Goal: Check status: Check status

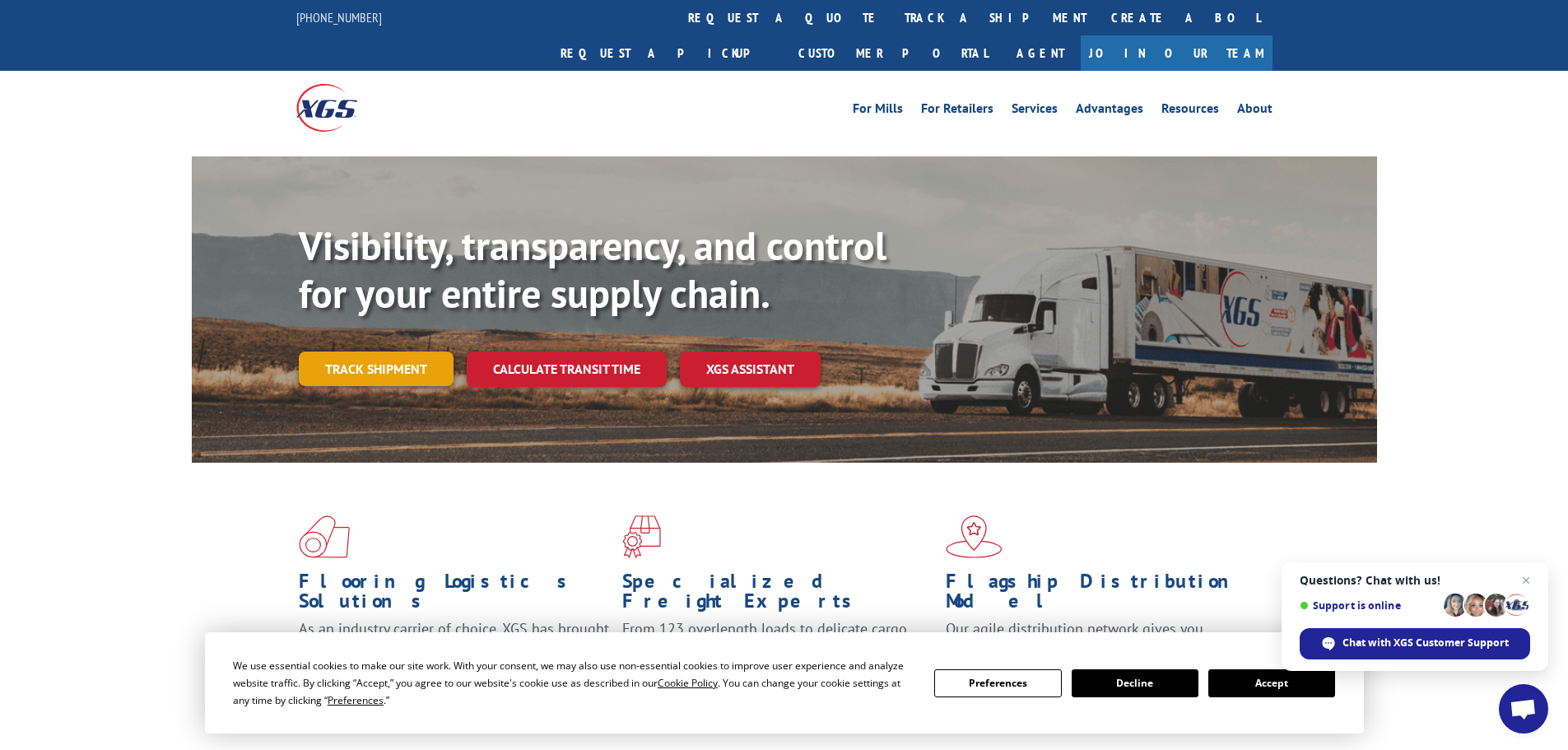
click at [359, 351] on link "Track shipment" at bounding box center [376, 369] width 154 height 35
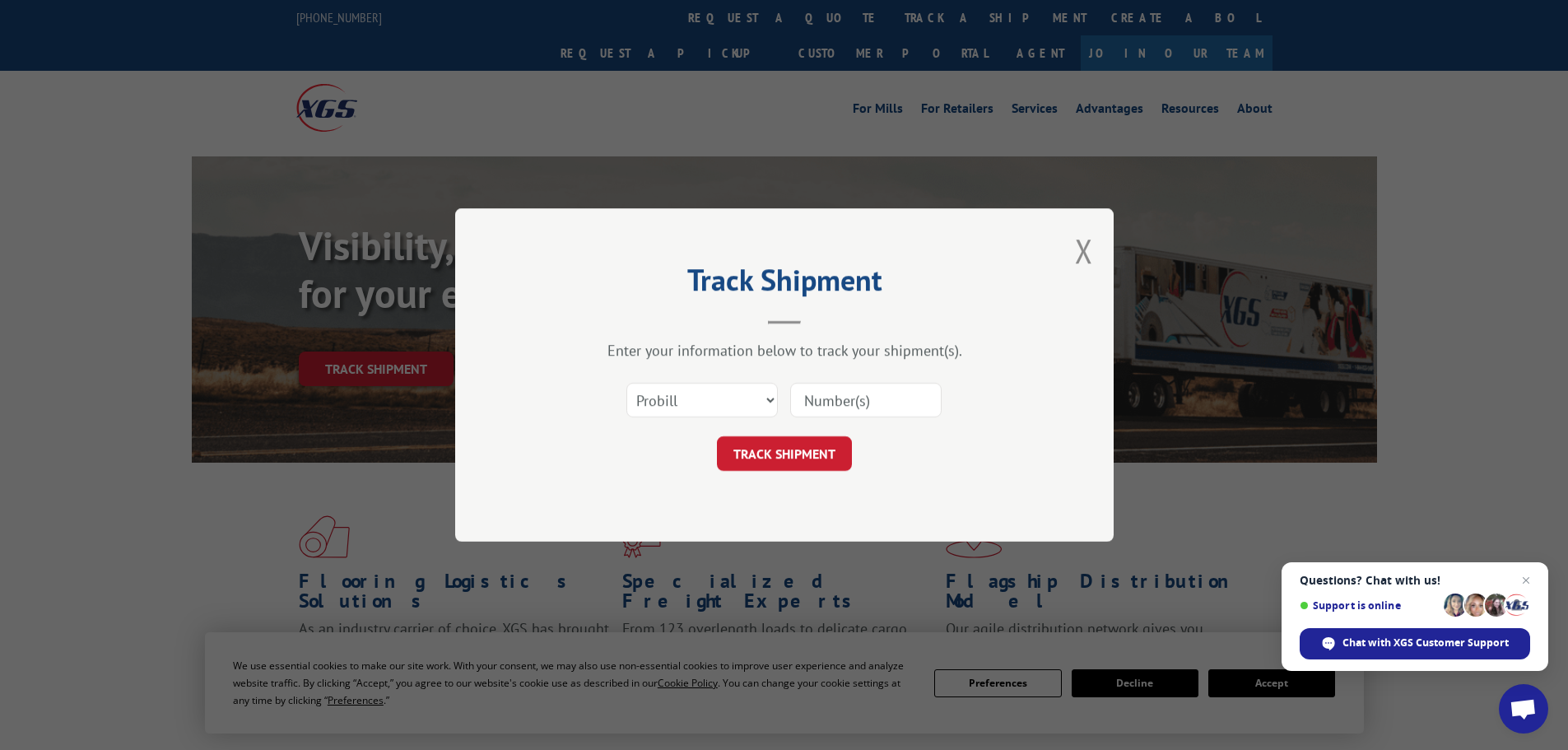
click at [874, 413] on input at bounding box center [866, 400] width 151 height 35
paste input "16331179"
type input "16331179"
click at [801, 446] on button "TRACK SHIPMENT" at bounding box center [784, 454] width 135 height 35
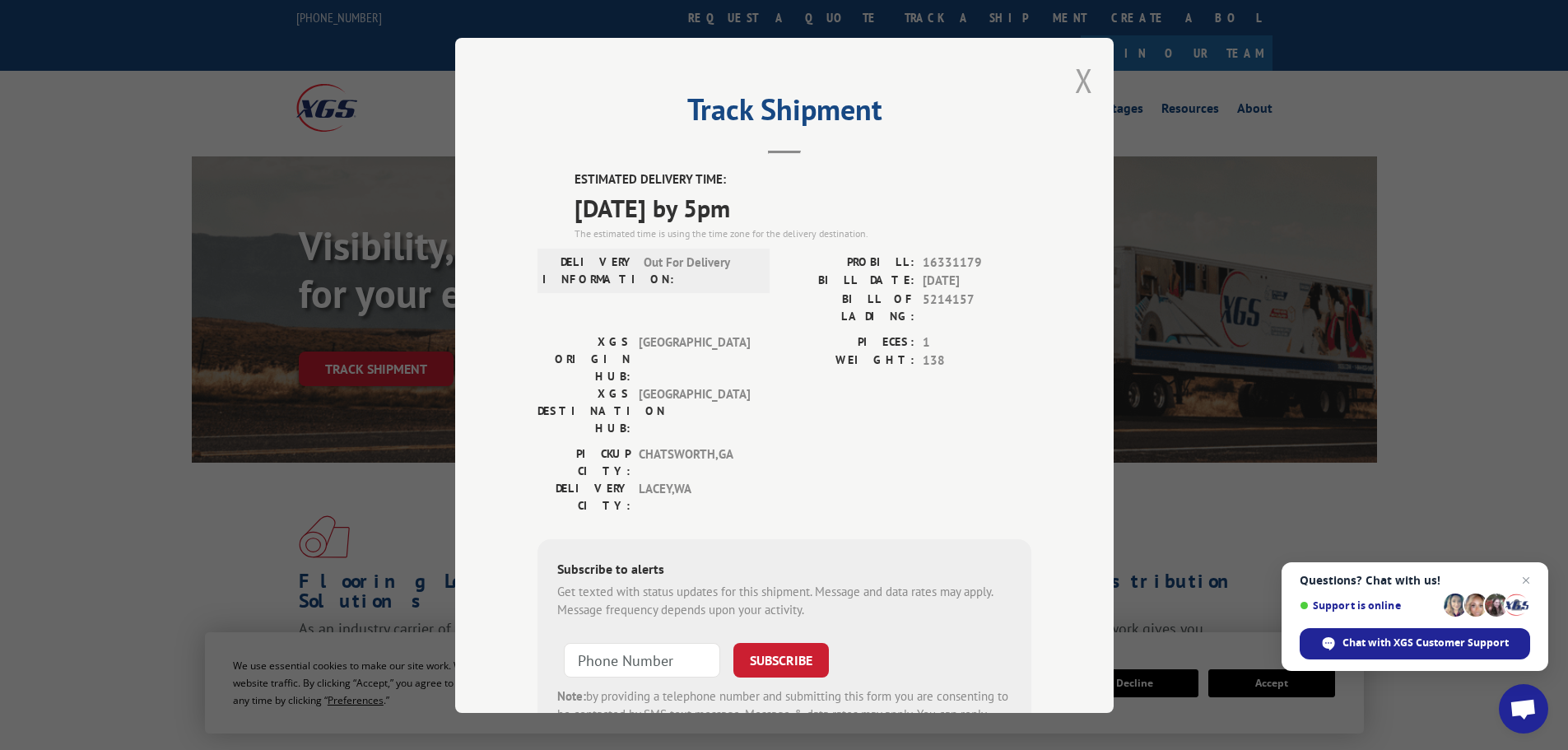
click at [1079, 84] on button "Close modal" at bounding box center [1084, 80] width 18 height 44
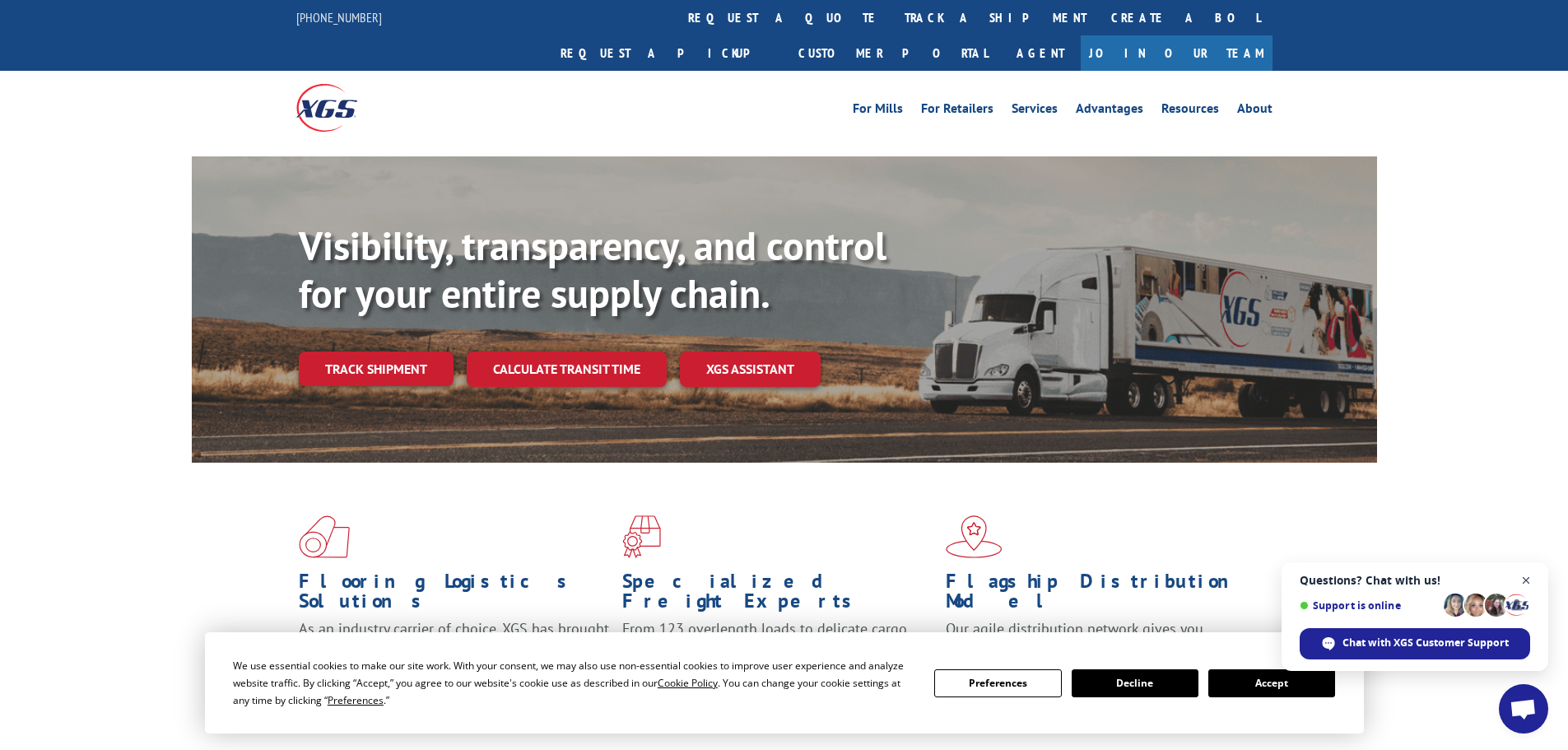
click at [1527, 582] on span "Close chat" at bounding box center [1526, 580] width 20 height 20
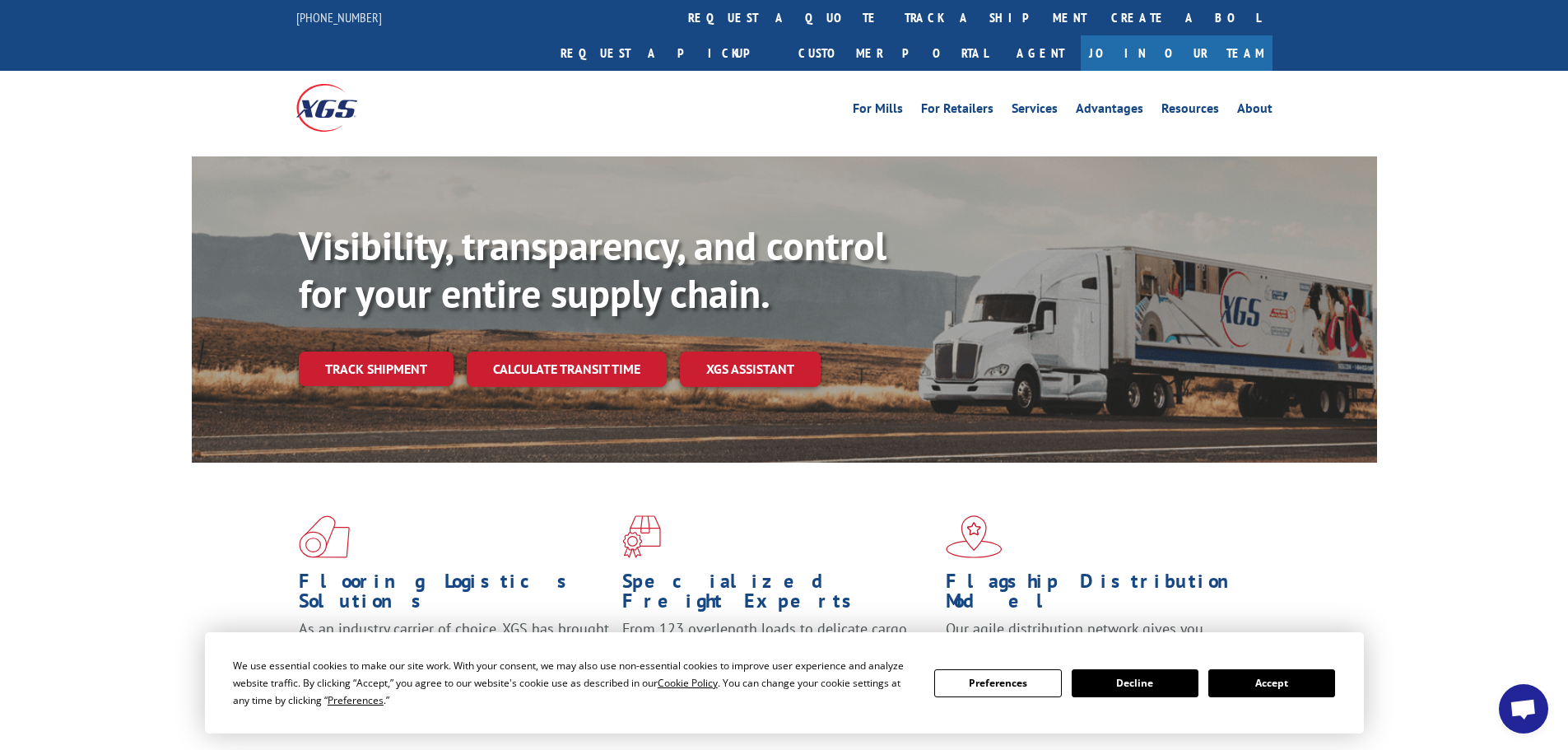
click at [1258, 678] on button "Accept" at bounding box center [1271, 683] width 127 height 28
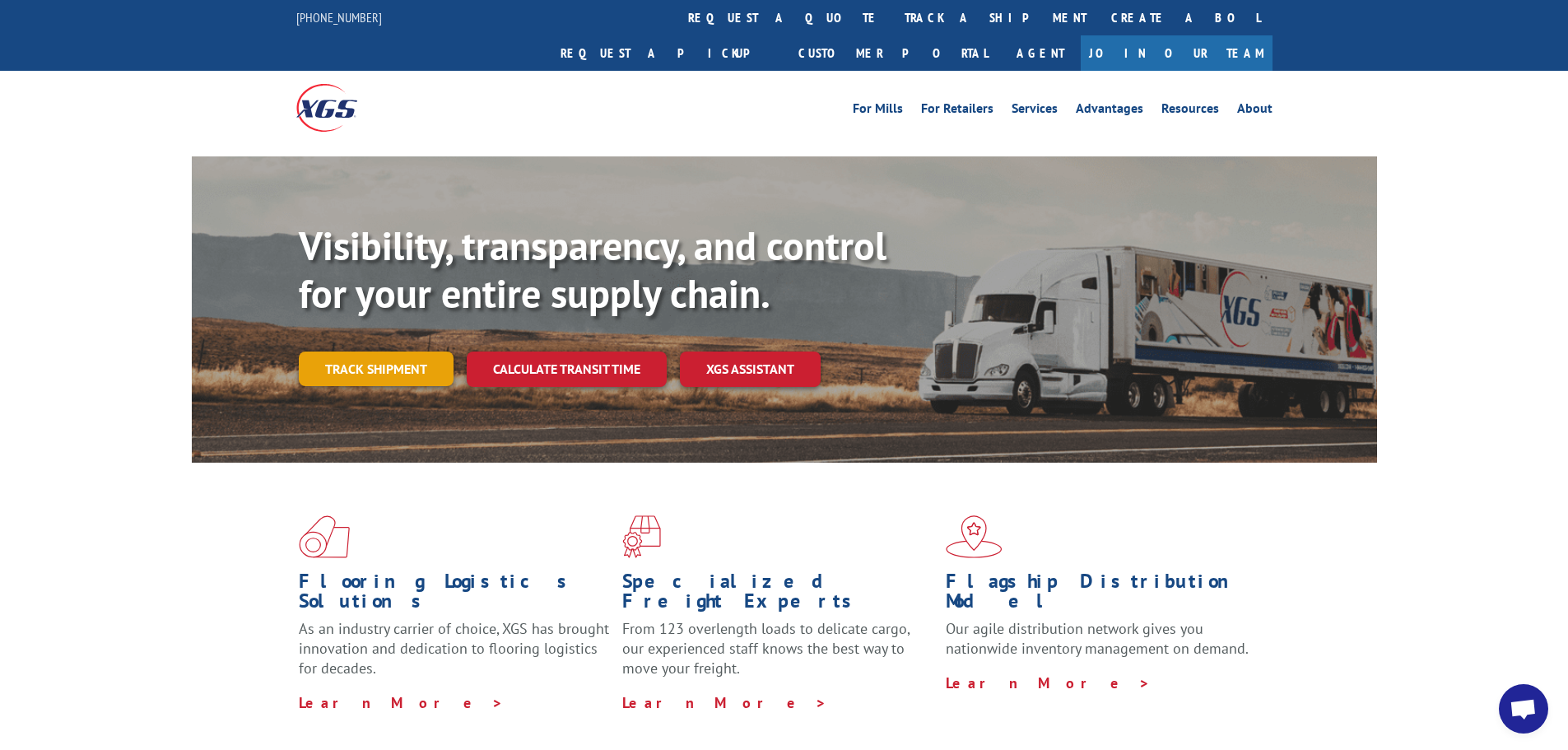
click at [381, 351] on link "Track shipment" at bounding box center [376, 369] width 154 height 35
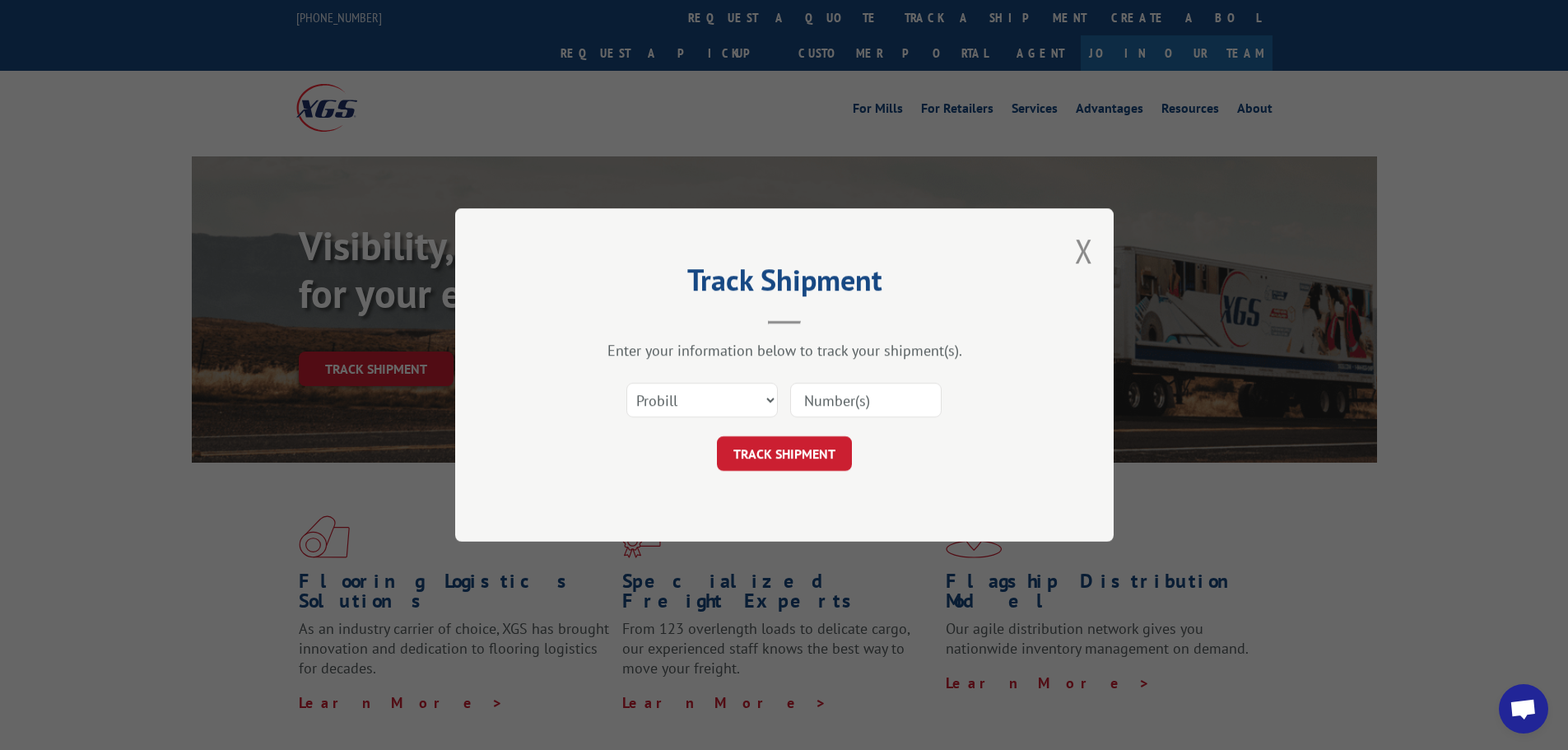
click at [866, 400] on input at bounding box center [866, 400] width 151 height 35
paste input "42523352"
drag, startPoint x: 888, startPoint y: 397, endPoint x: 782, endPoint y: 405, distance: 106.3
click at [782, 405] on div "Select category... Probill BOL PO 42523352" at bounding box center [784, 400] width 494 height 54
type input "42523352"
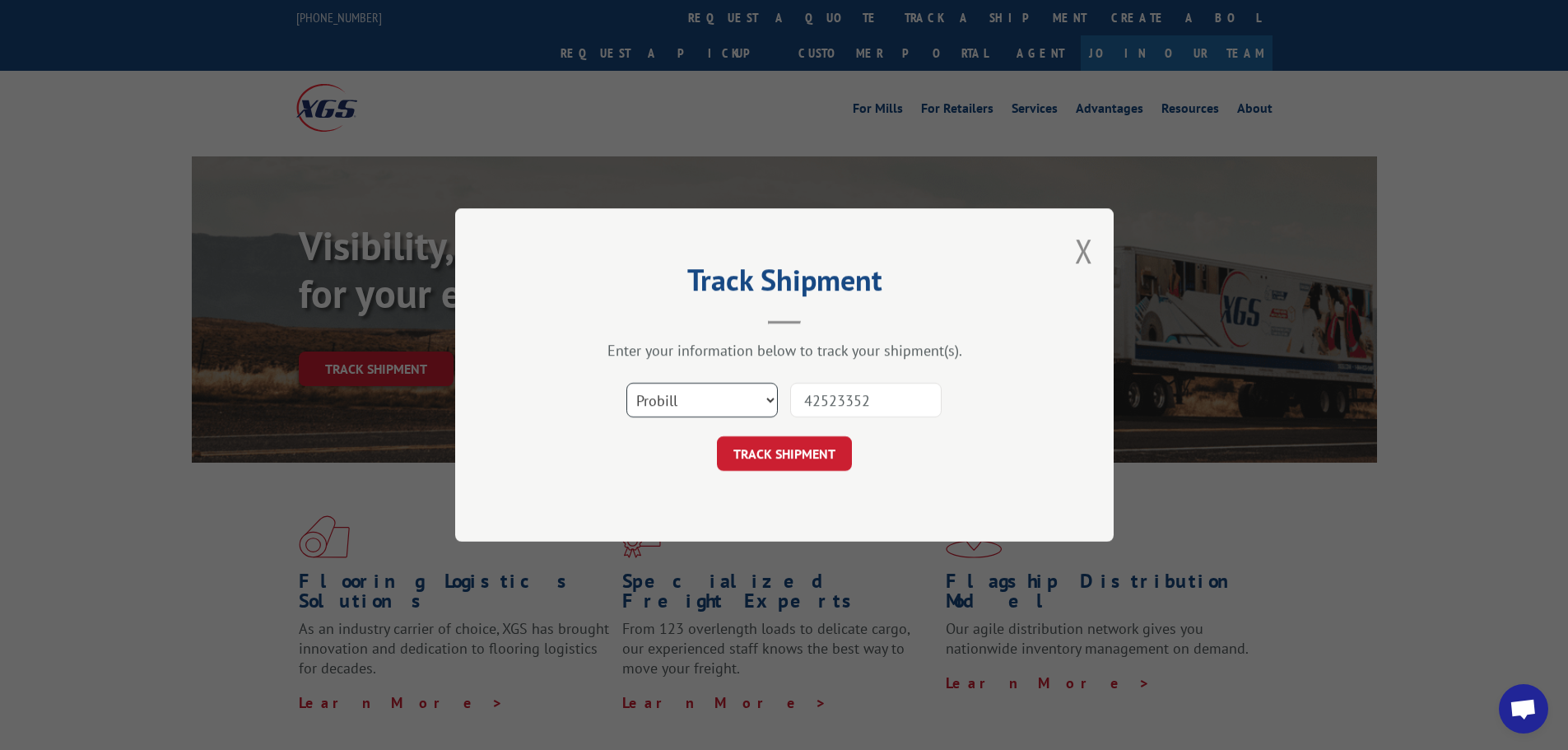
click at [748, 393] on select "Select category... Probill BOL PO" at bounding box center [702, 400] width 151 height 35
select select "po"
click at [627, 382] on select "Select category... Probill BOL PO" at bounding box center [702, 400] width 151 height 35
click at [817, 440] on button "TRACK SHIPMENT" at bounding box center [784, 454] width 135 height 35
